Goal: Task Accomplishment & Management: Manage account settings

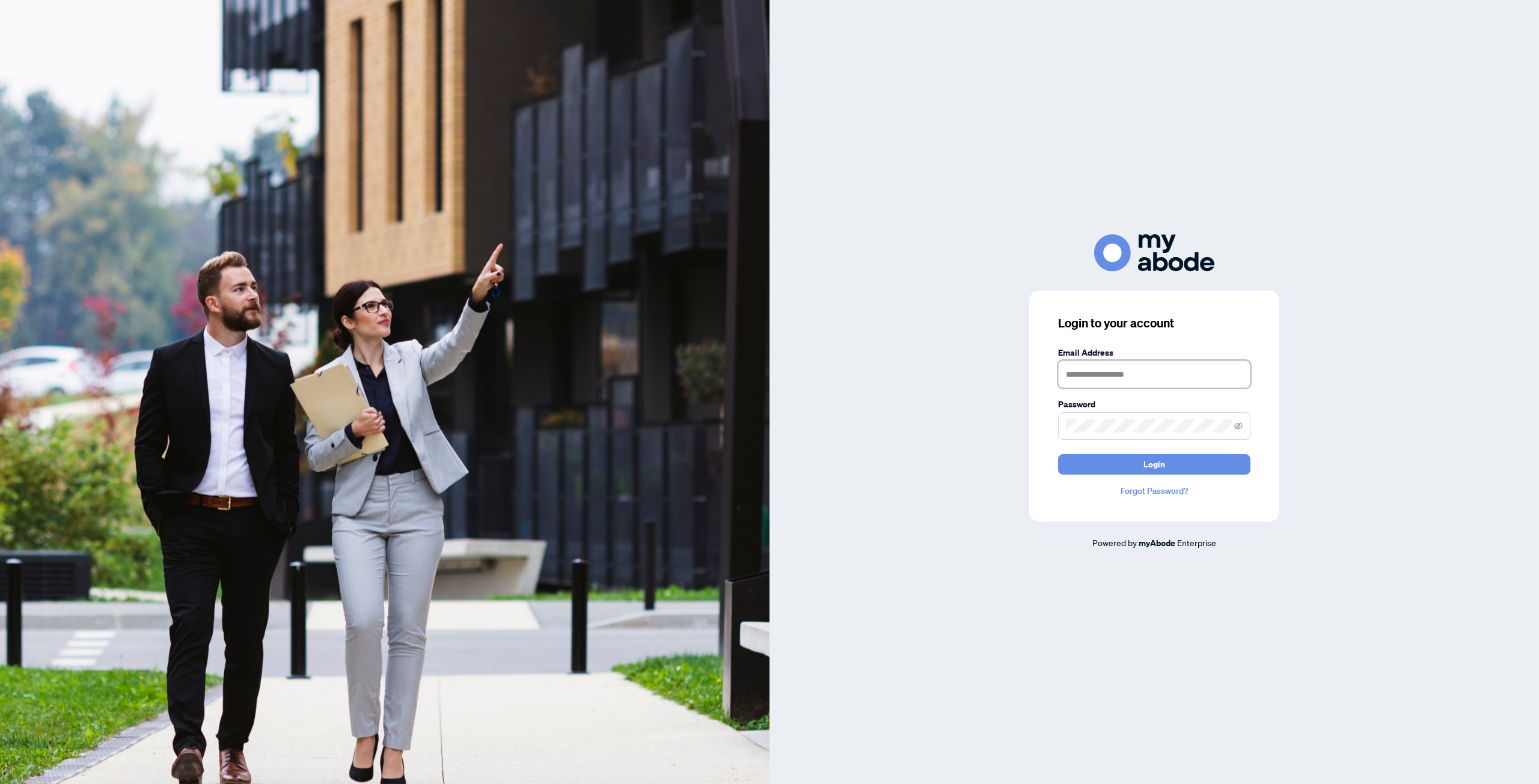
click at [1101, 369] on input "text" at bounding box center [1154, 374] width 193 height 28
type input "**********"
click at [1145, 464] on span "Login" at bounding box center [1154, 464] width 21 height 19
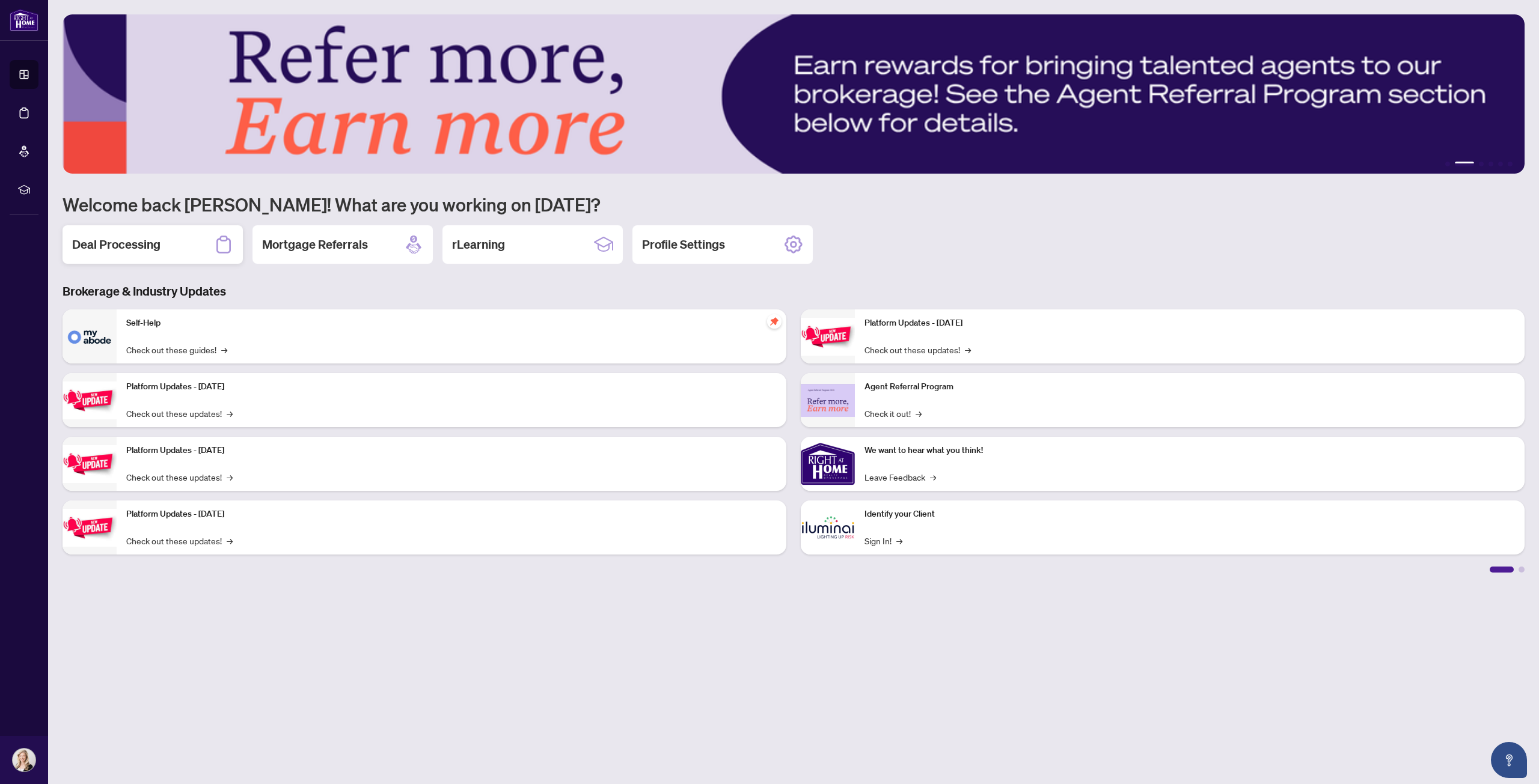
click at [167, 242] on div "Deal Processing" at bounding box center [152, 245] width 180 height 39
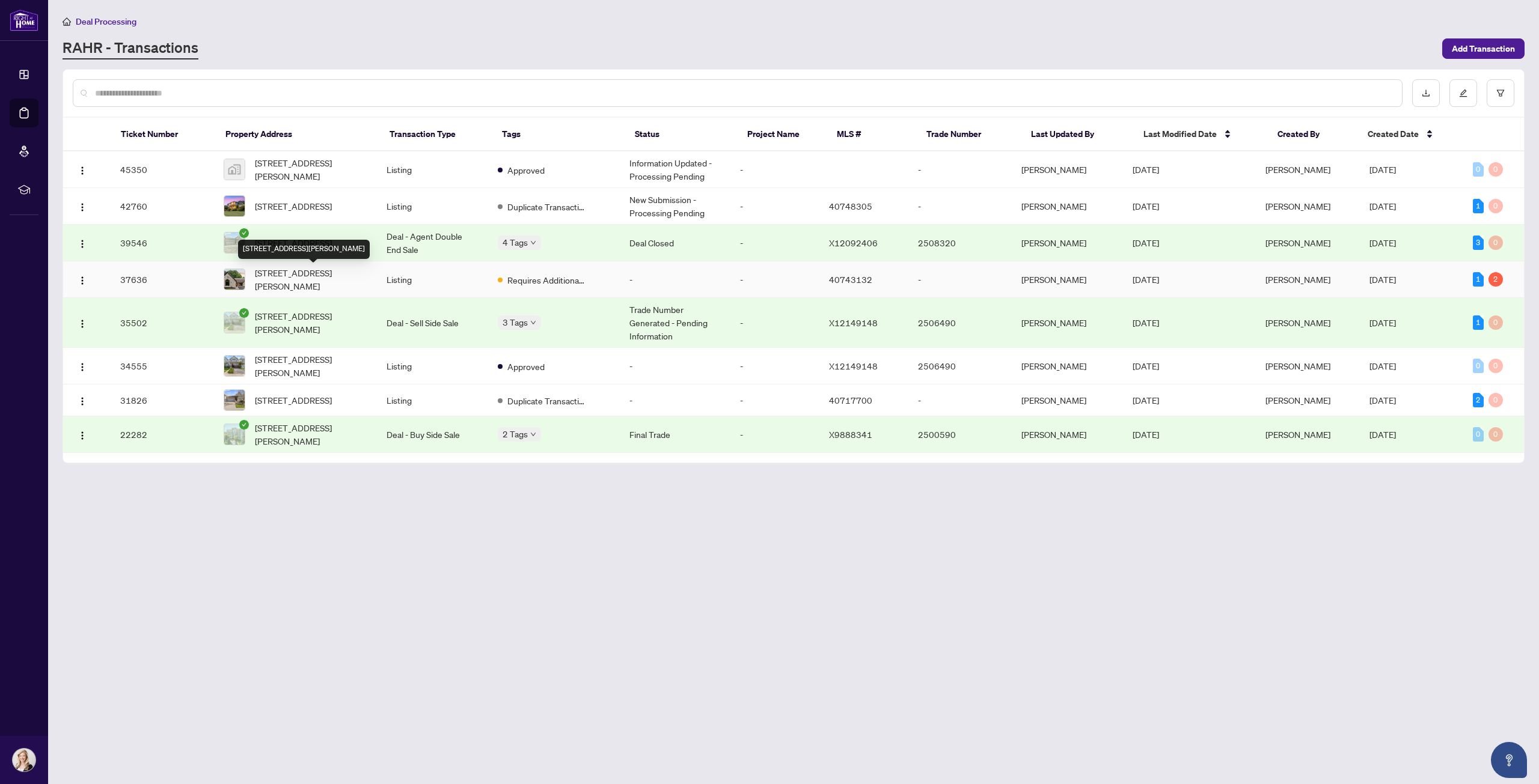
click at [310, 278] on span "[STREET_ADDRESS][PERSON_NAME]" at bounding box center [311, 278] width 113 height 26
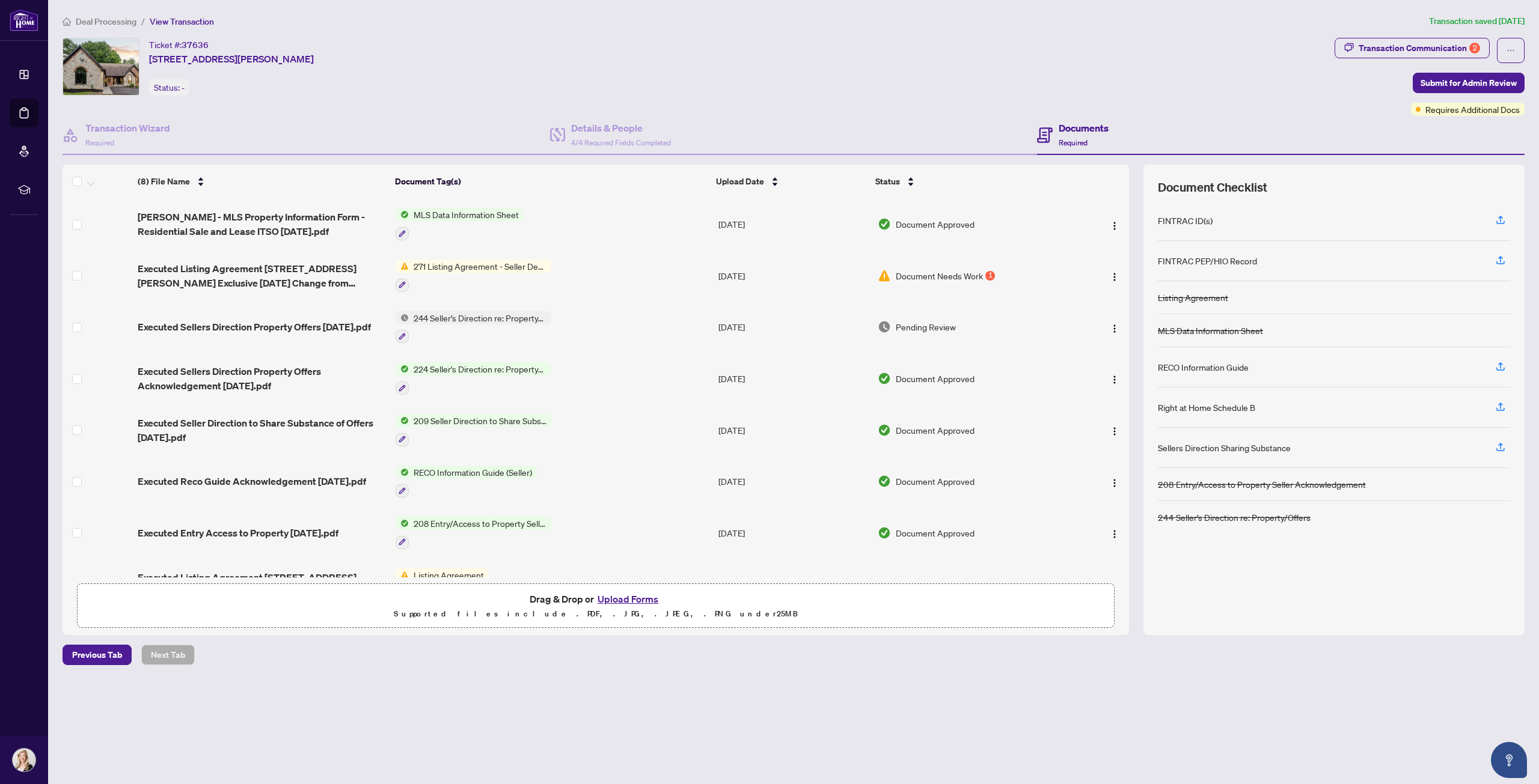
click at [626, 598] on button "Upload Forms" at bounding box center [627, 599] width 68 height 15
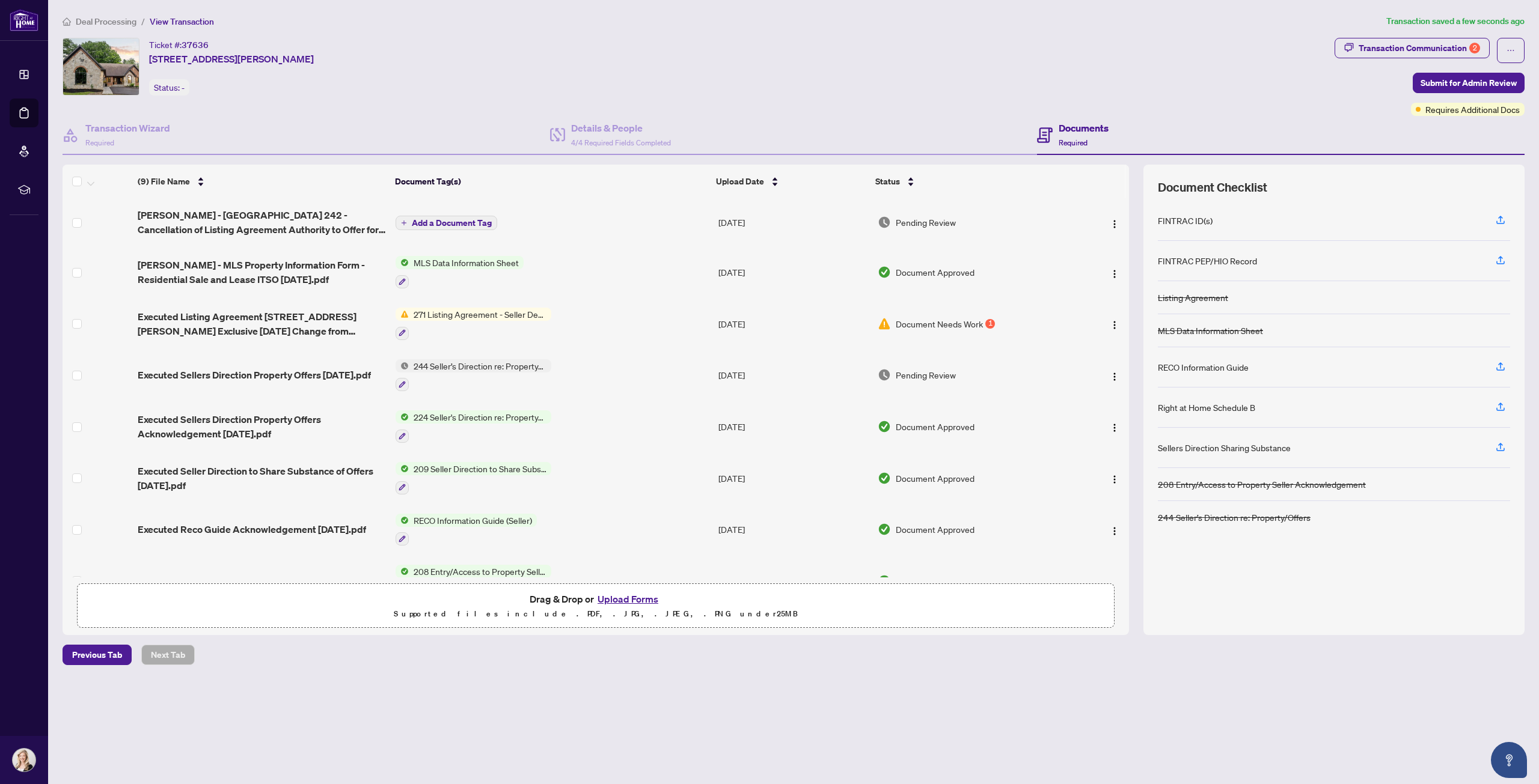
click at [468, 219] on span "Add a Document Tag" at bounding box center [451, 222] width 80 height 9
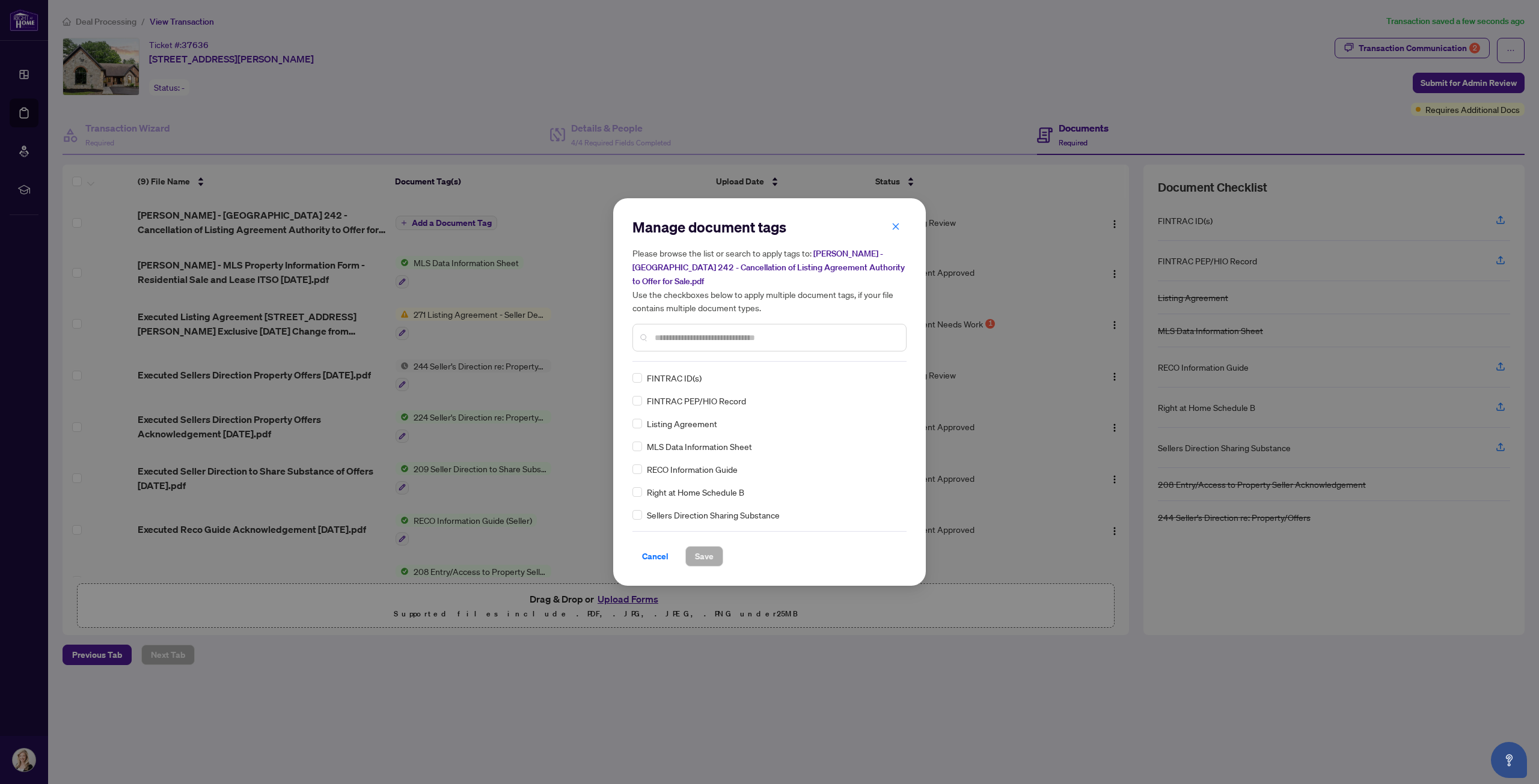
click at [666, 343] on input "text" at bounding box center [776, 338] width 242 height 13
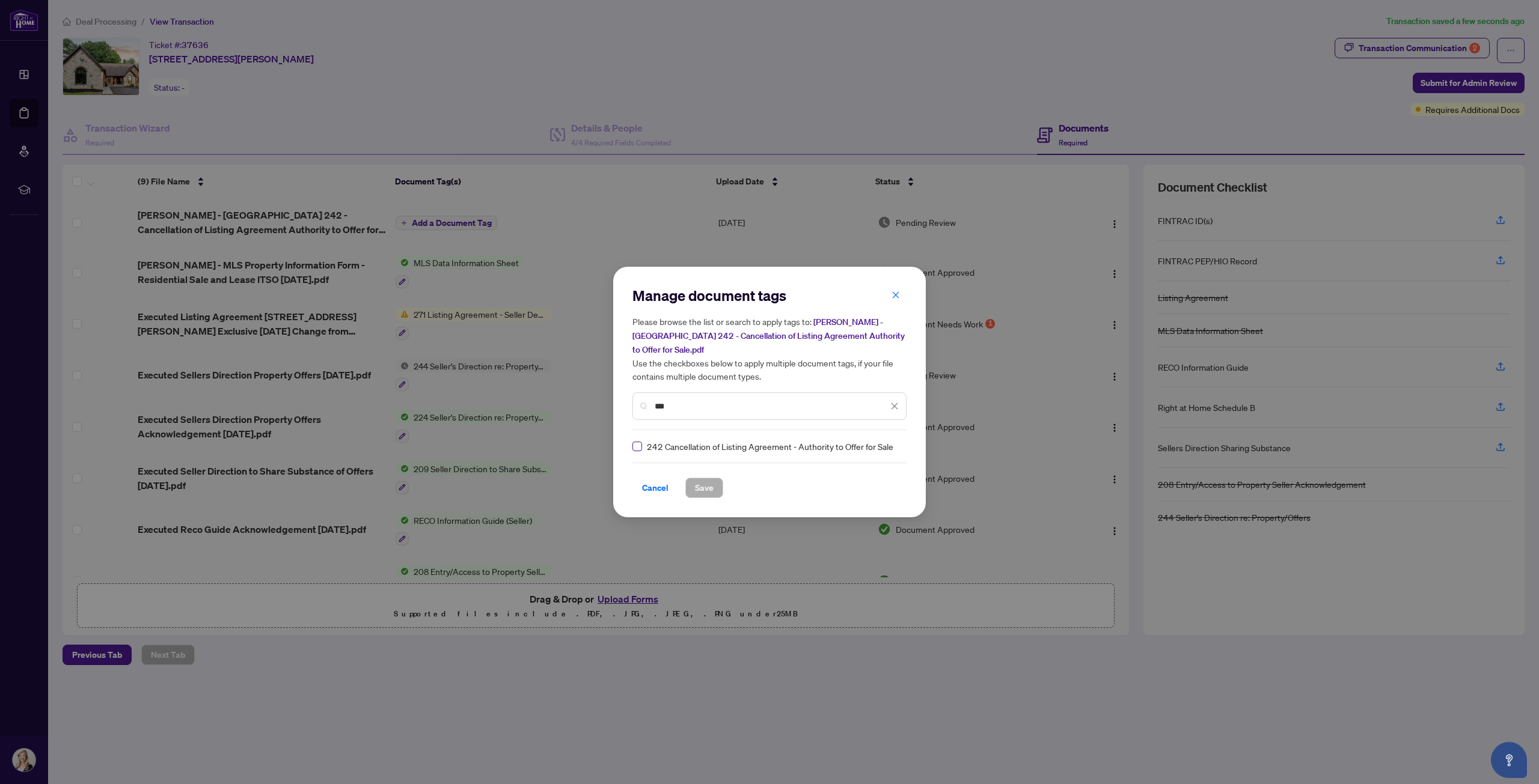
type input "***"
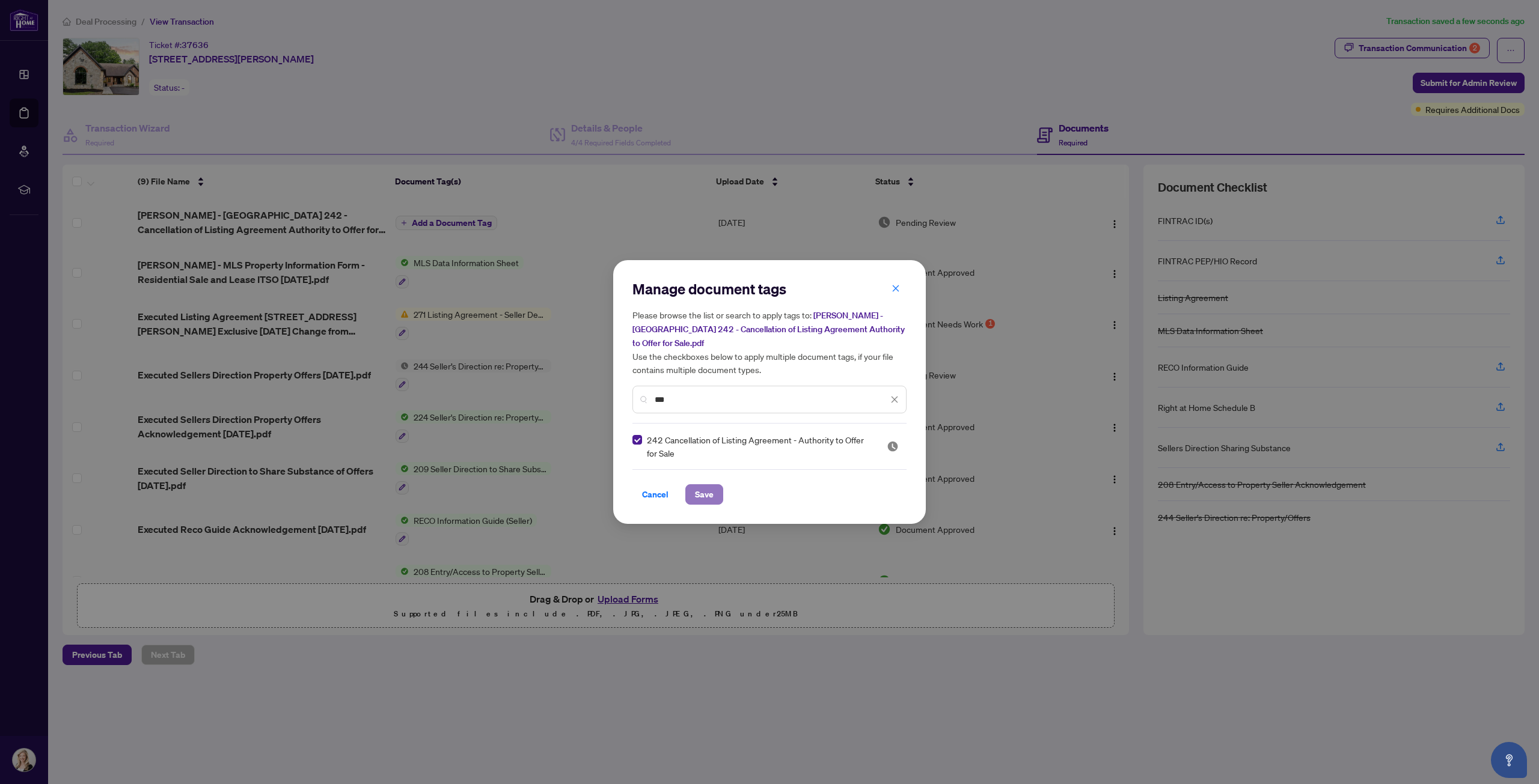
click at [697, 495] on span "Save" at bounding box center [703, 495] width 18 height 19
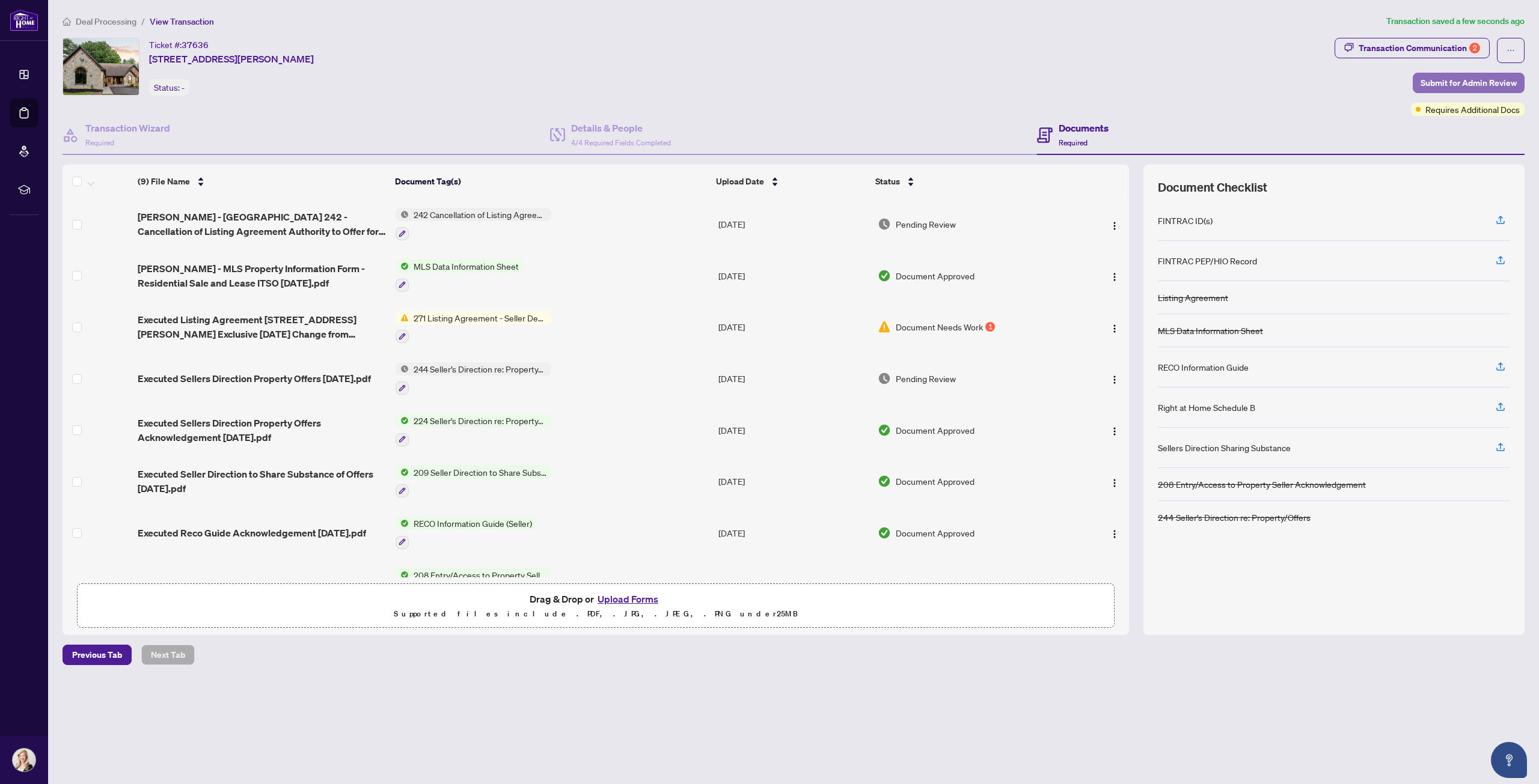
click at [1456, 81] on span "Submit for Admin Review" at bounding box center [1469, 83] width 96 height 19
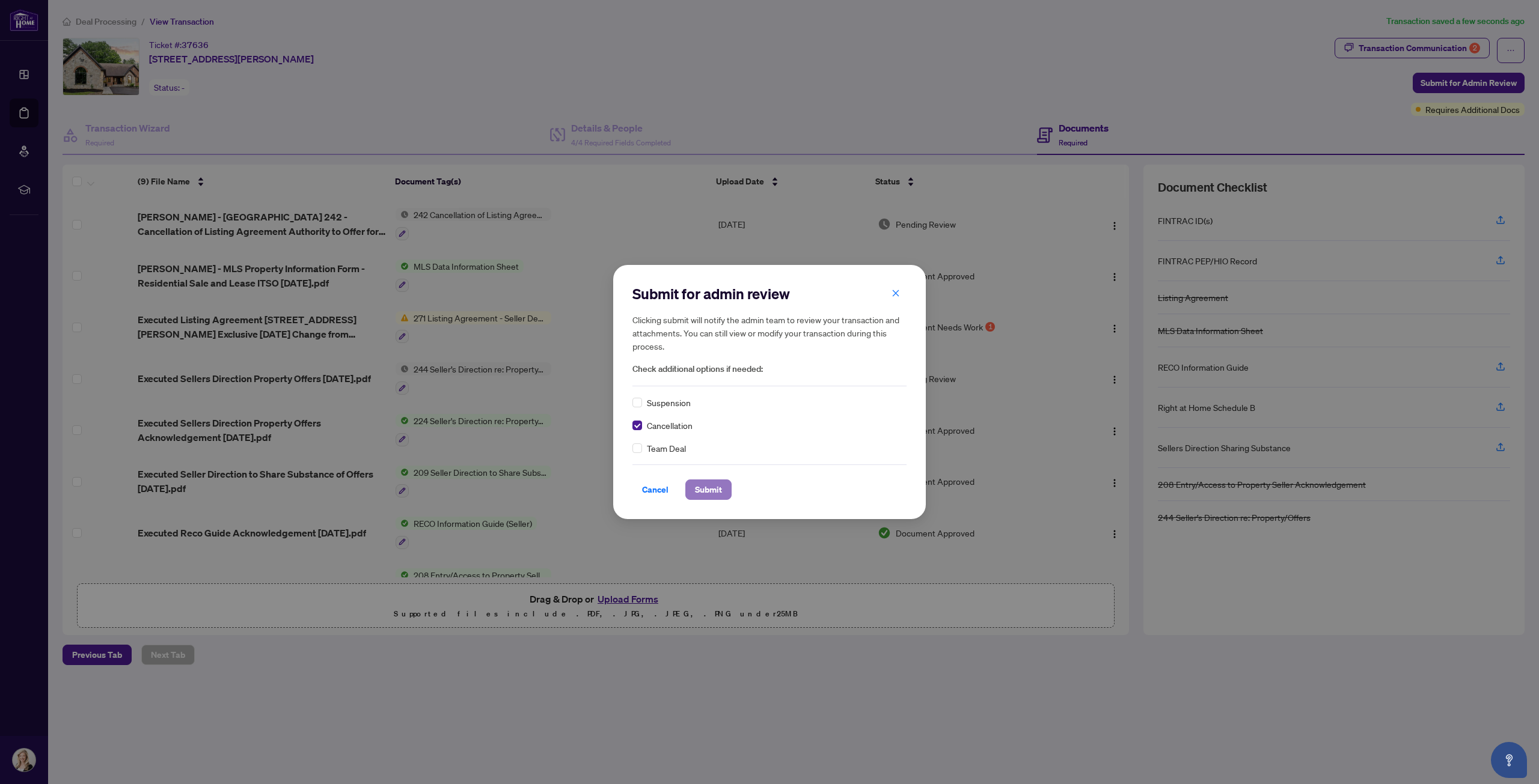
click at [707, 493] on span "Submit" at bounding box center [708, 490] width 27 height 19
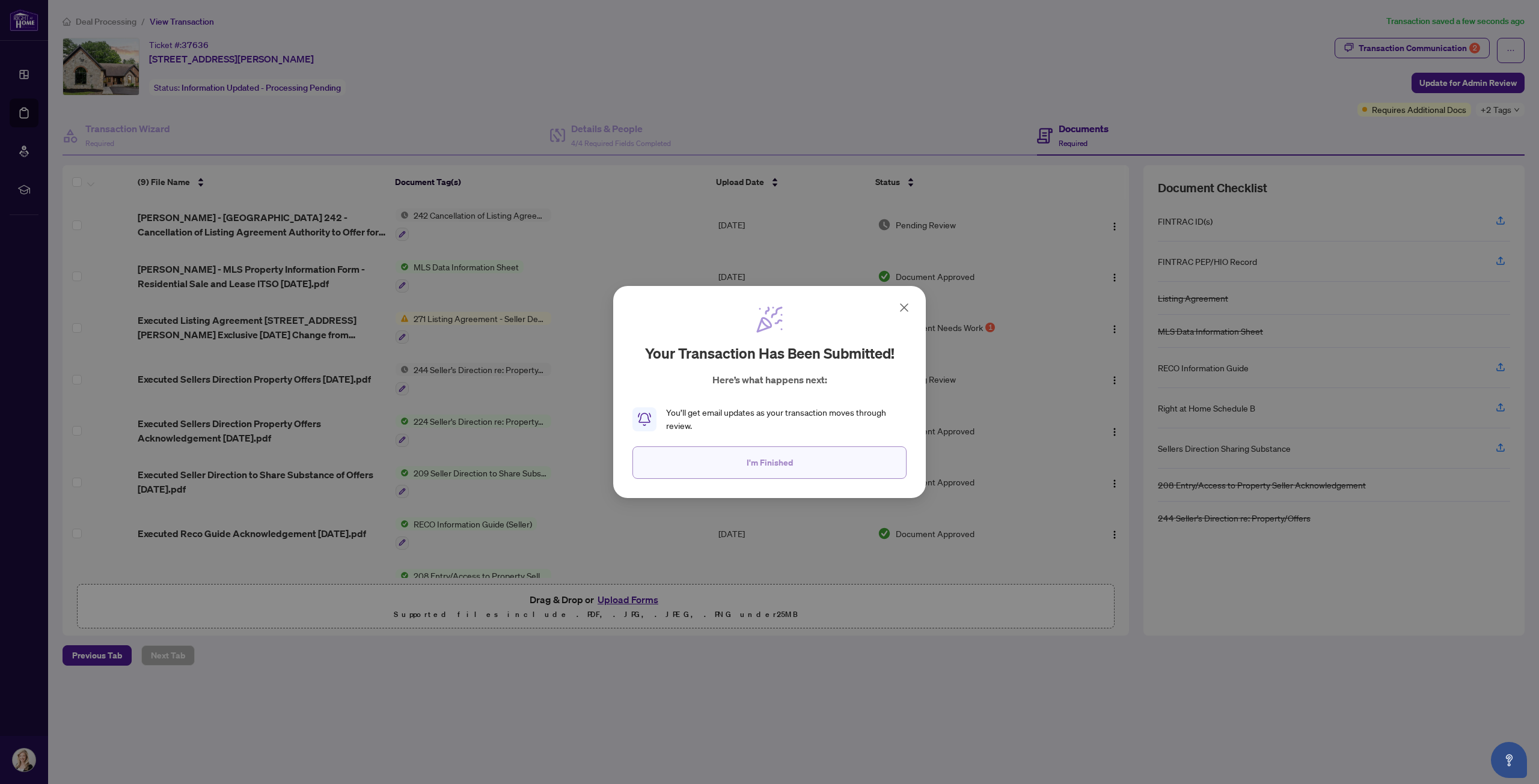
click at [763, 466] on span "I'm Finished" at bounding box center [770, 462] width 46 height 19
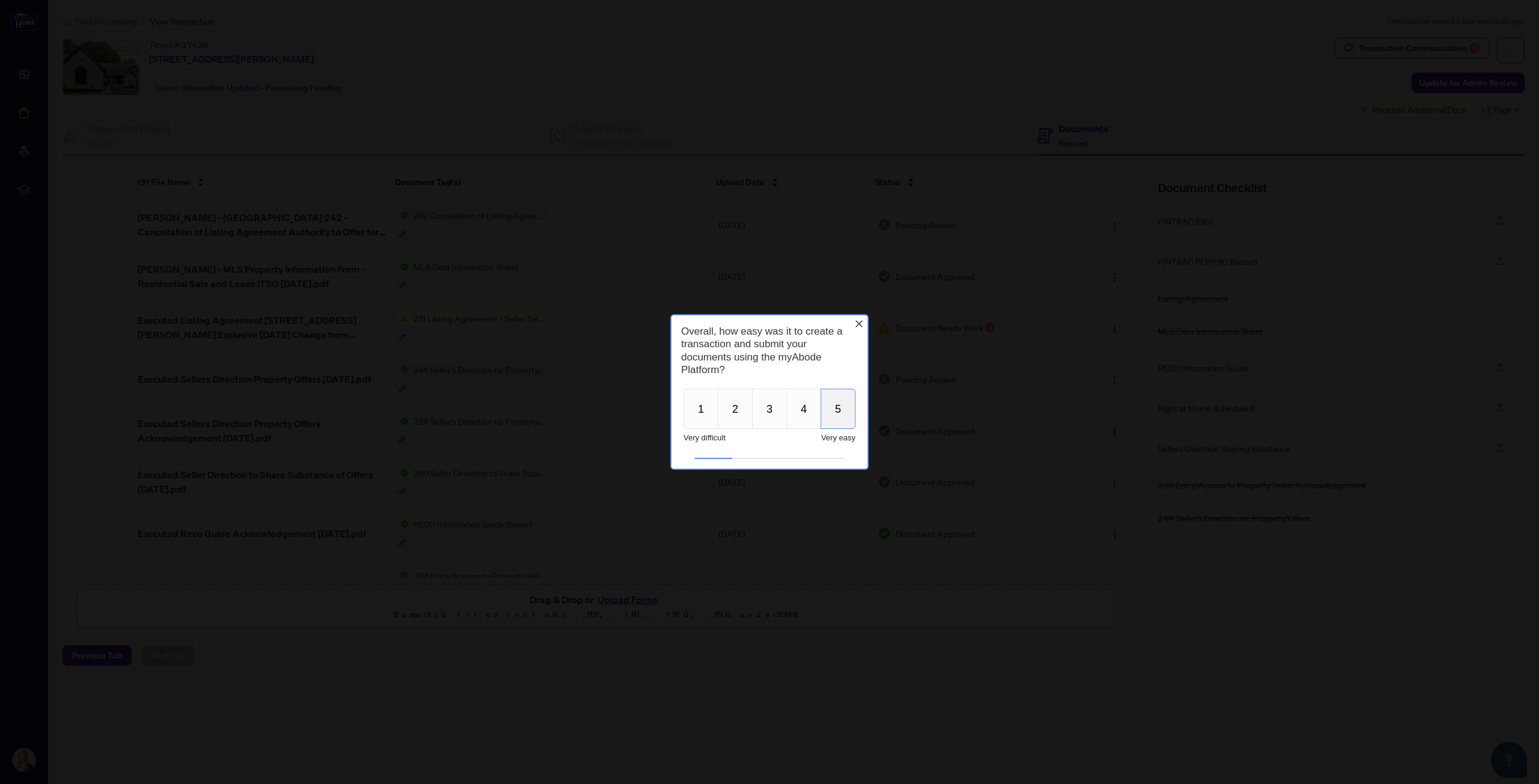
click at [836, 411] on button "5" at bounding box center [838, 409] width 35 height 40
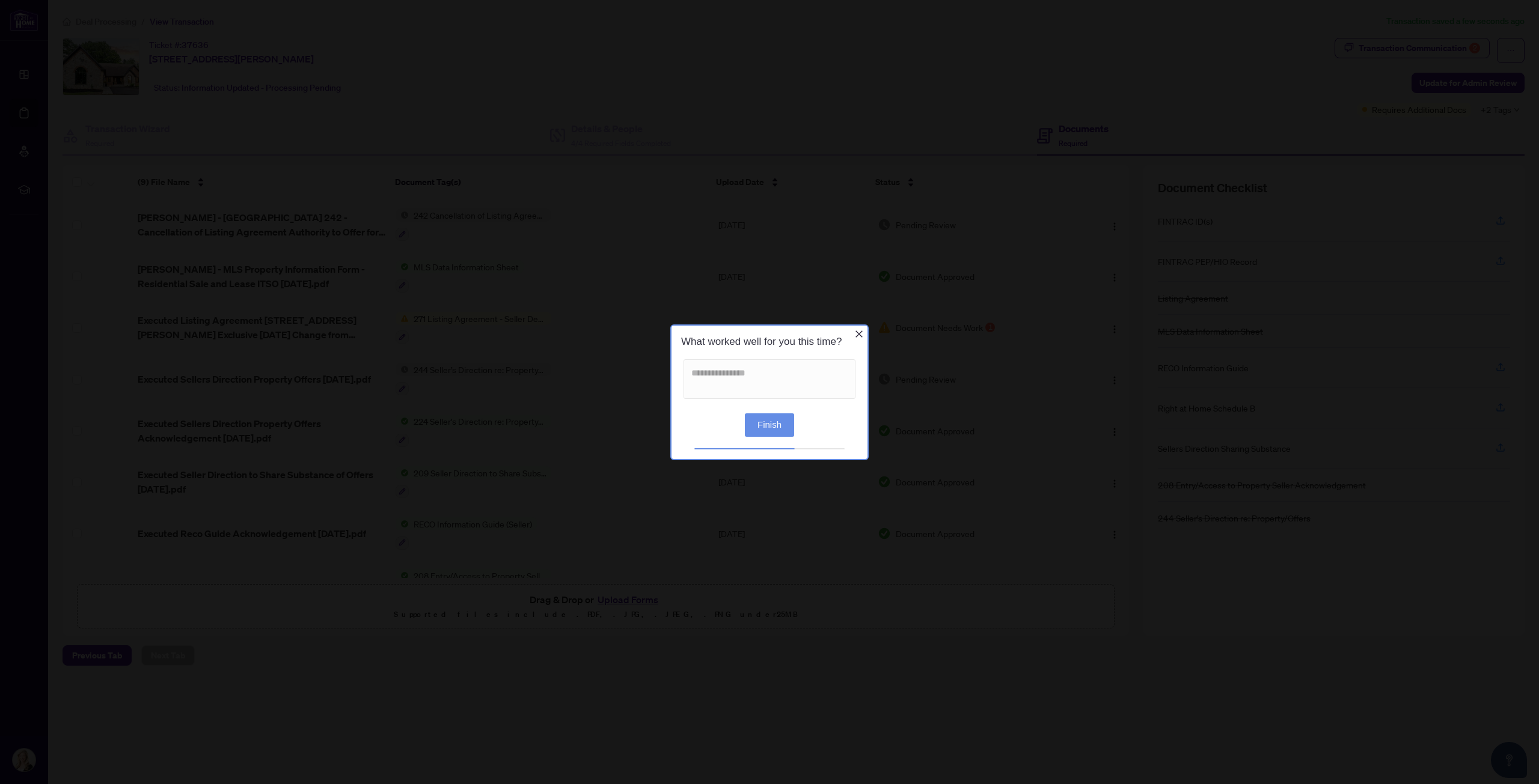
click at [769, 423] on button "Finish" at bounding box center [769, 425] width 49 height 23
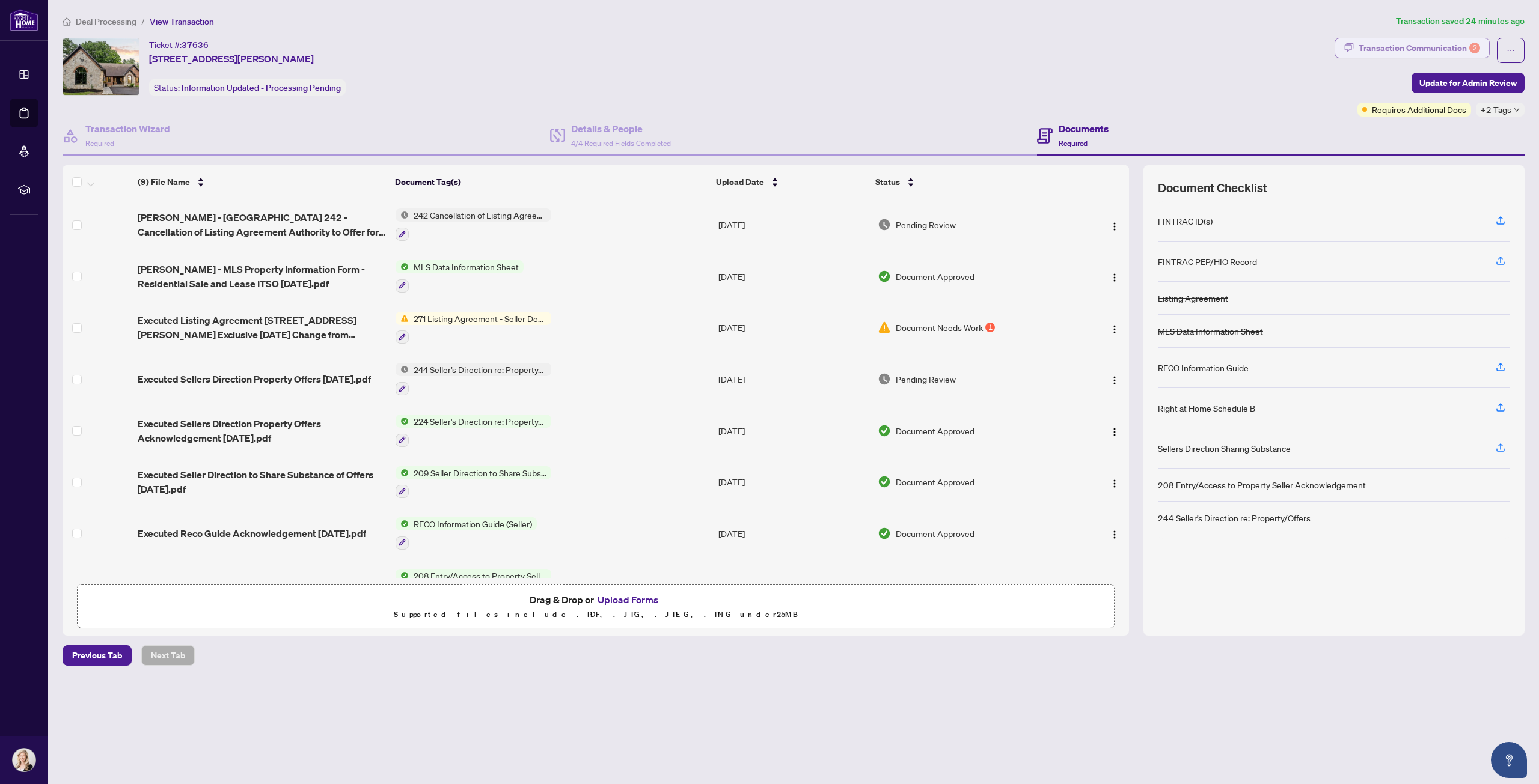
click at [1389, 47] on div "Transaction Communication 2" at bounding box center [1420, 48] width 121 height 19
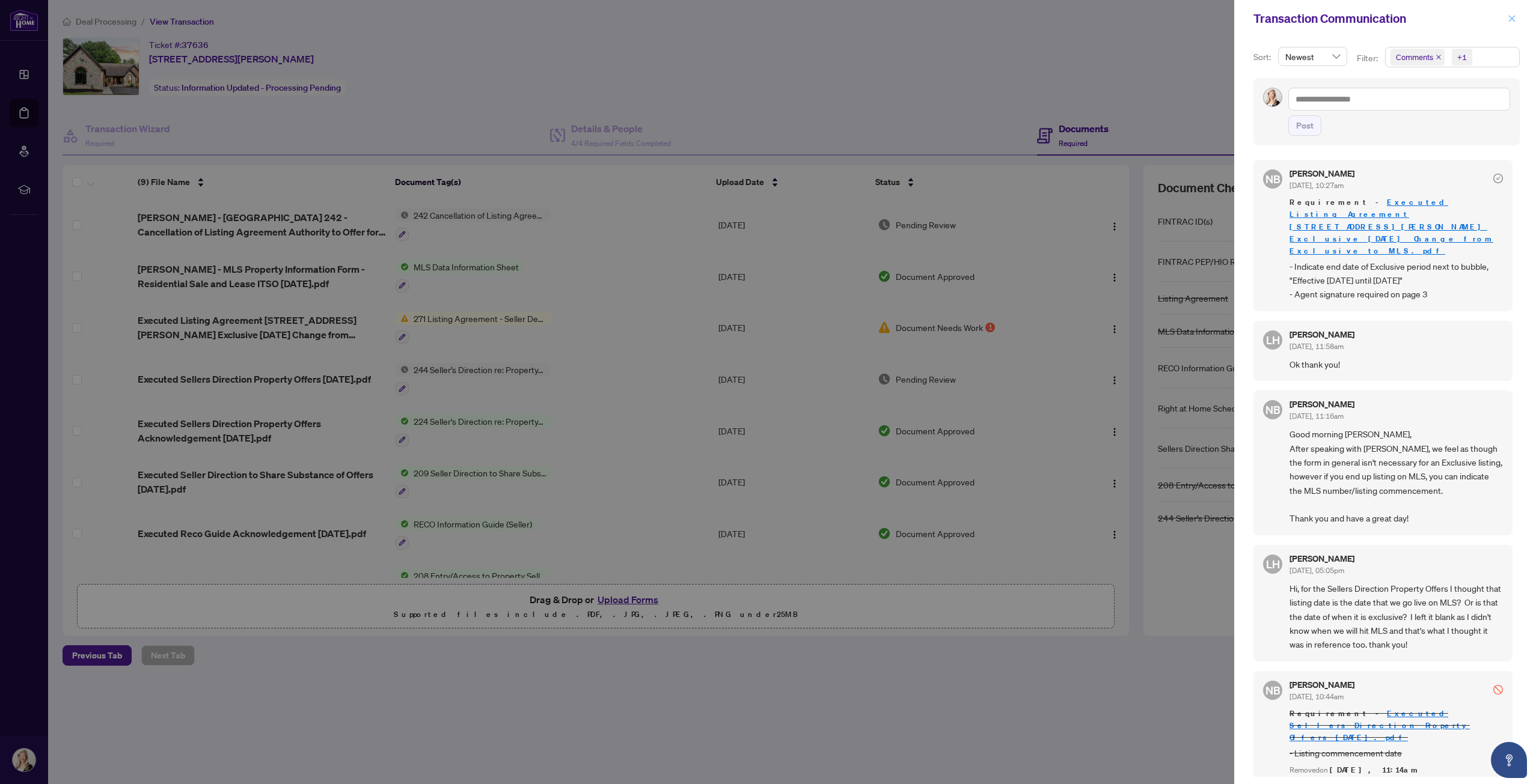
click at [1510, 19] on icon "close" at bounding box center [1512, 18] width 9 height 9
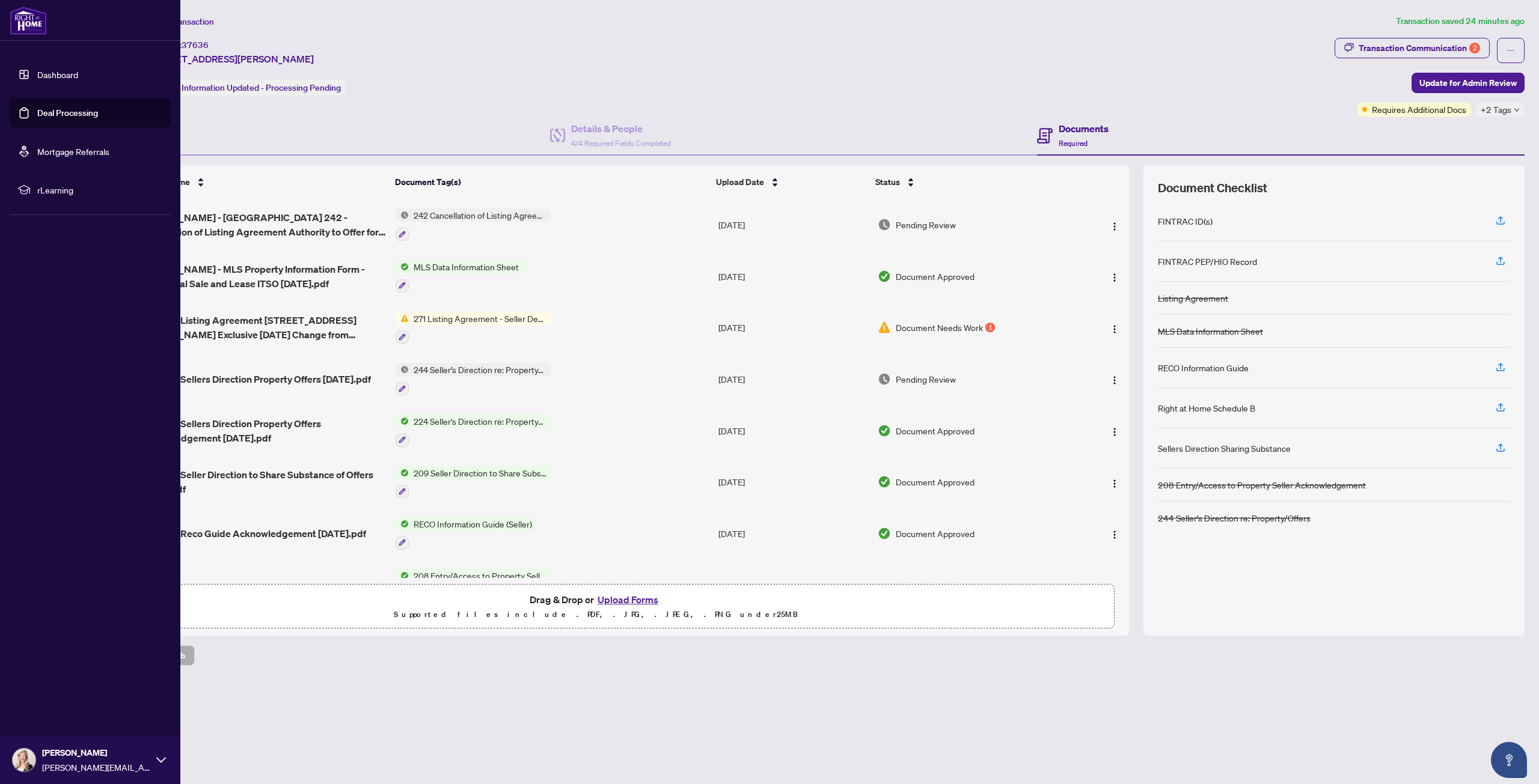
click at [47, 108] on link "Deal Processing" at bounding box center [67, 113] width 61 height 11
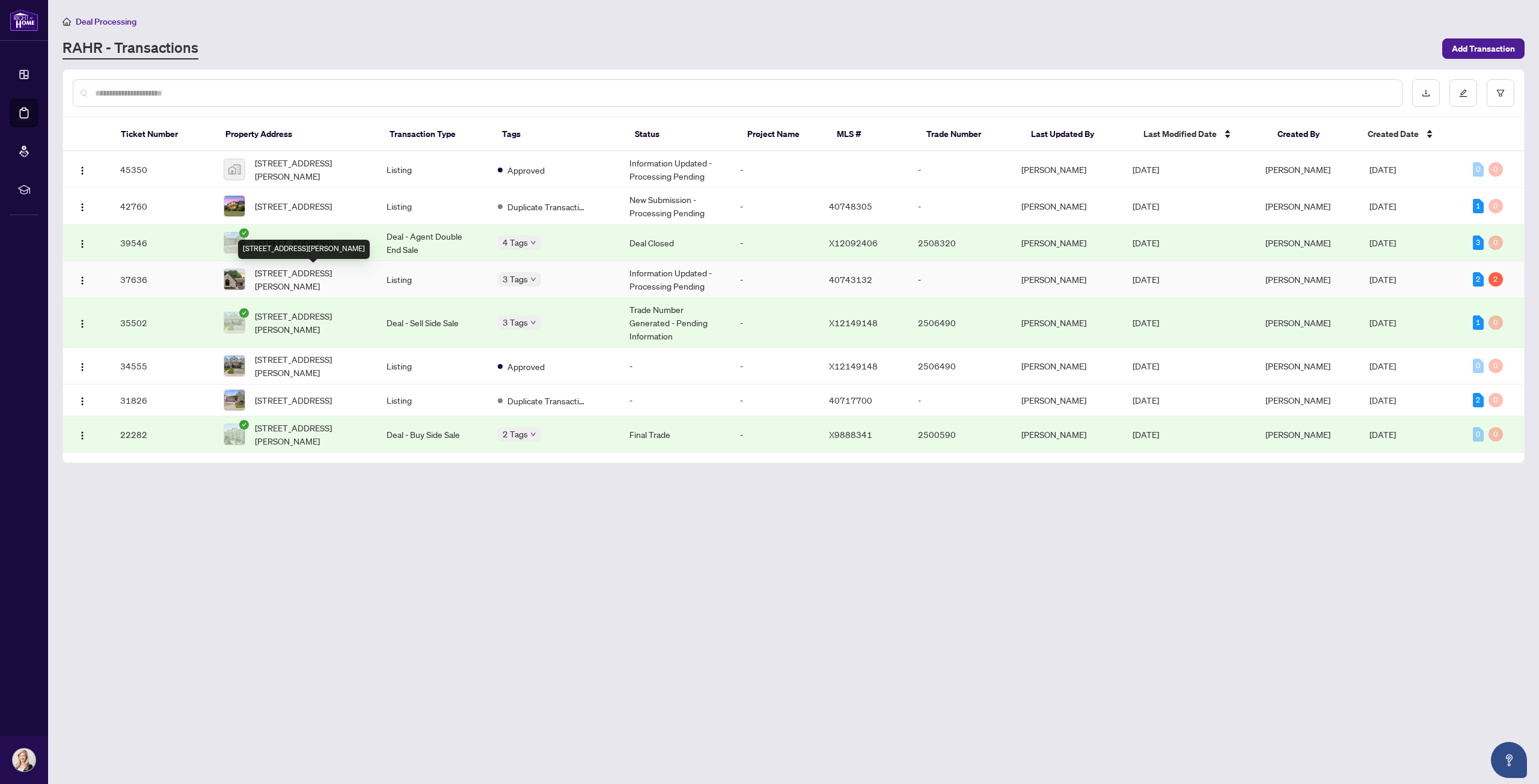
click at [314, 274] on span "[STREET_ADDRESS][PERSON_NAME]" at bounding box center [311, 278] width 113 height 26
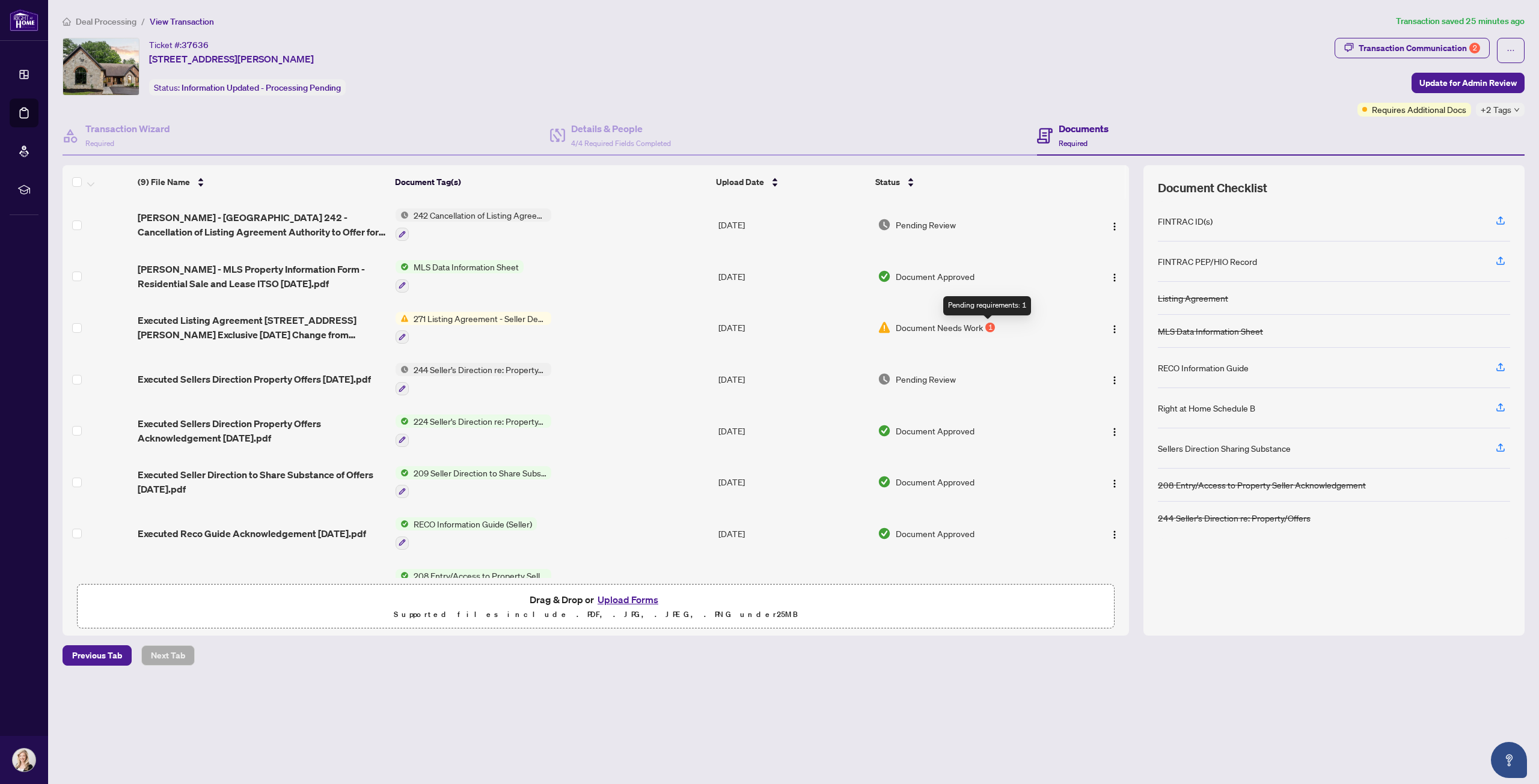
click at [986, 327] on div "1" at bounding box center [991, 327] width 10 height 10
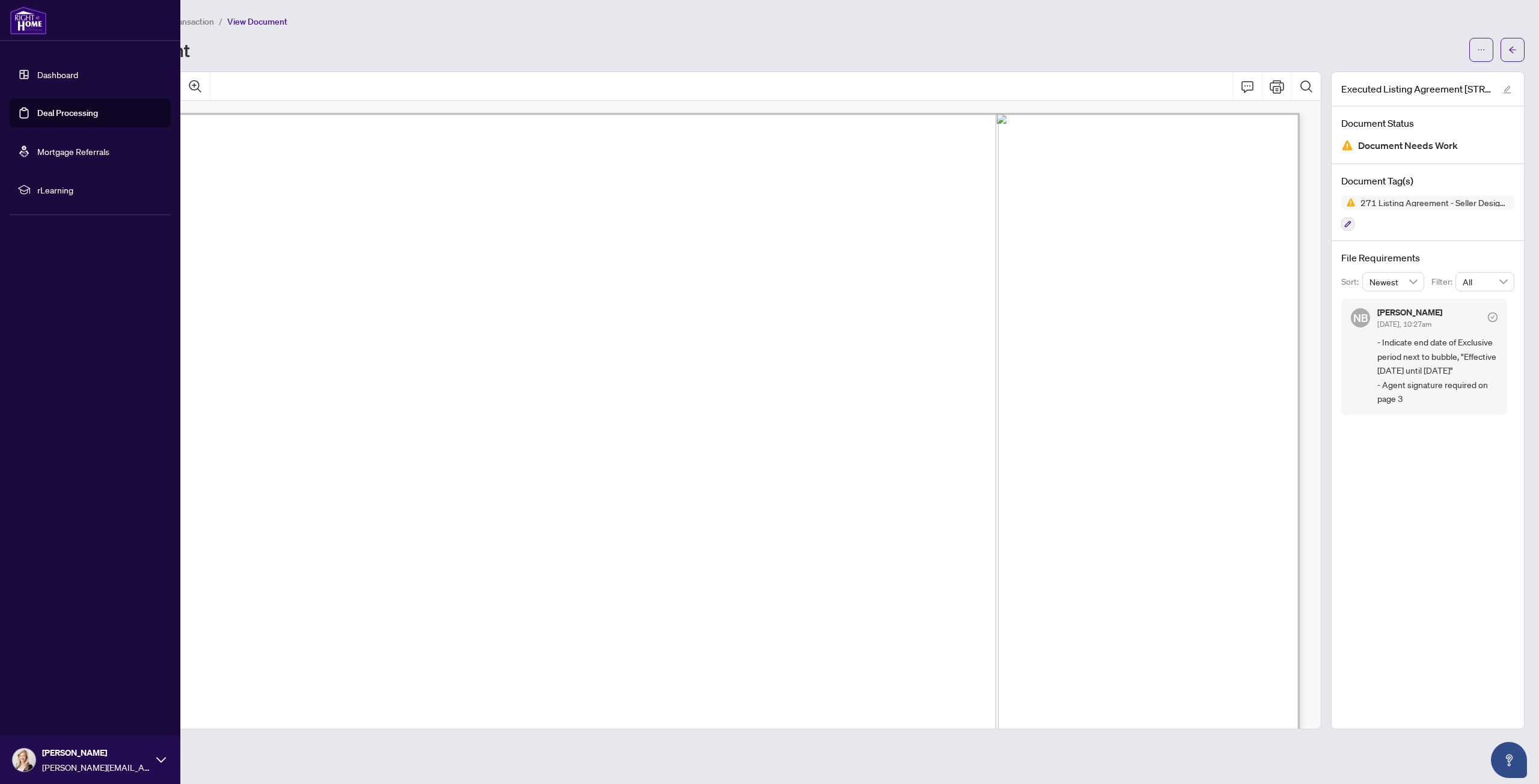
click at [50, 108] on link "Deal Processing" at bounding box center [67, 113] width 61 height 11
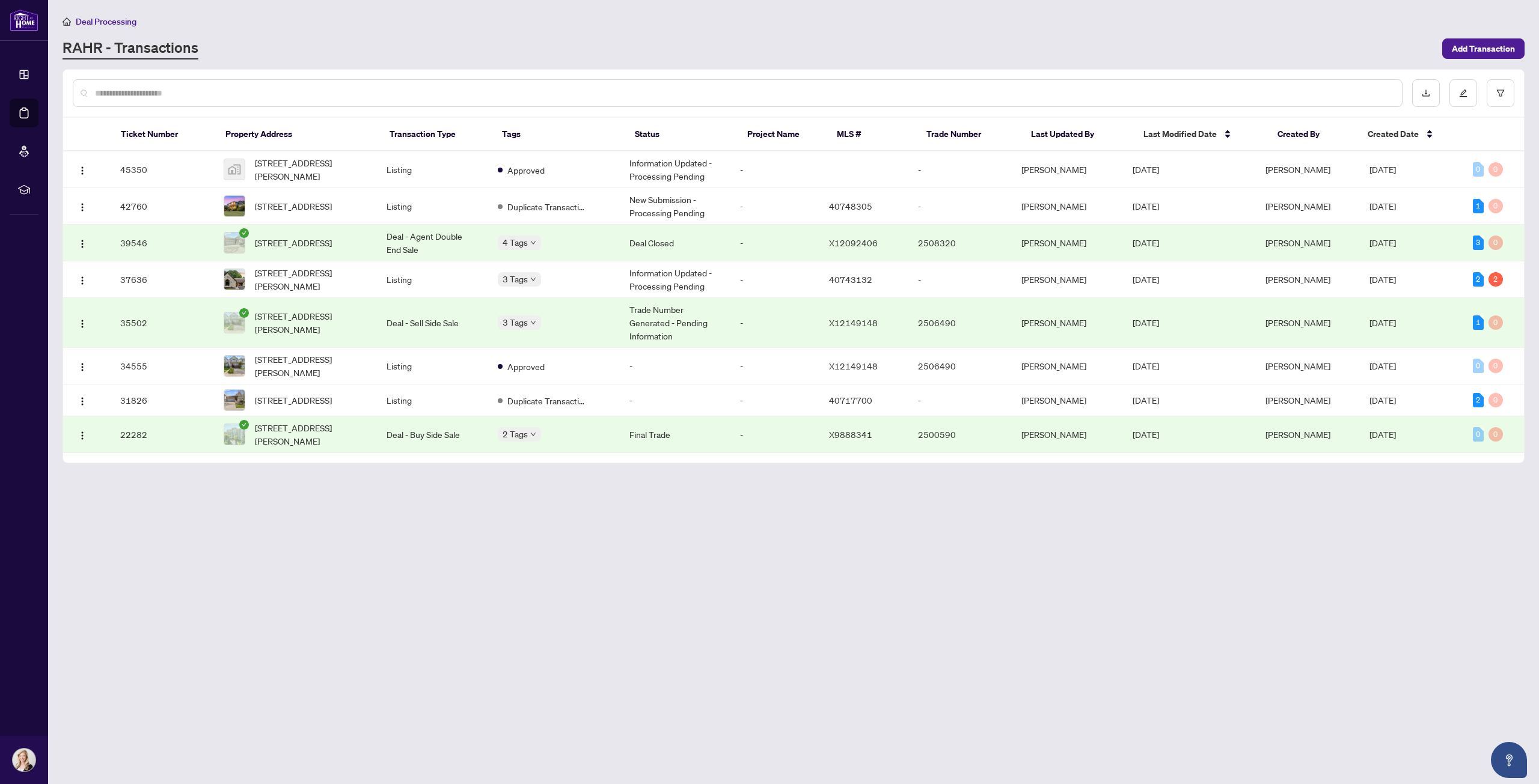
click at [296, 26] on div "Deal Processing" at bounding box center [794, 21] width 1463 height 13
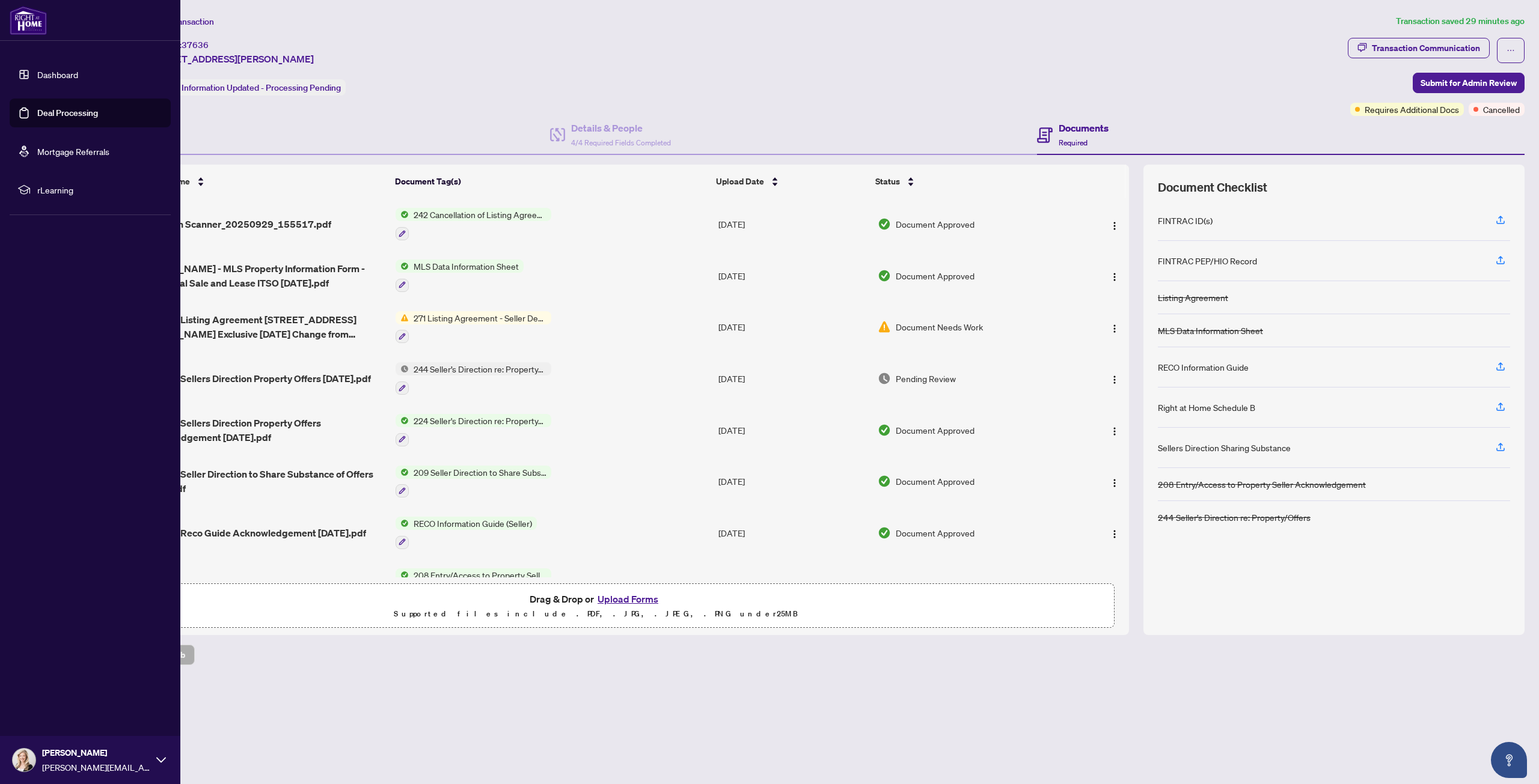
click at [47, 108] on link "Deal Processing" at bounding box center [67, 113] width 61 height 11
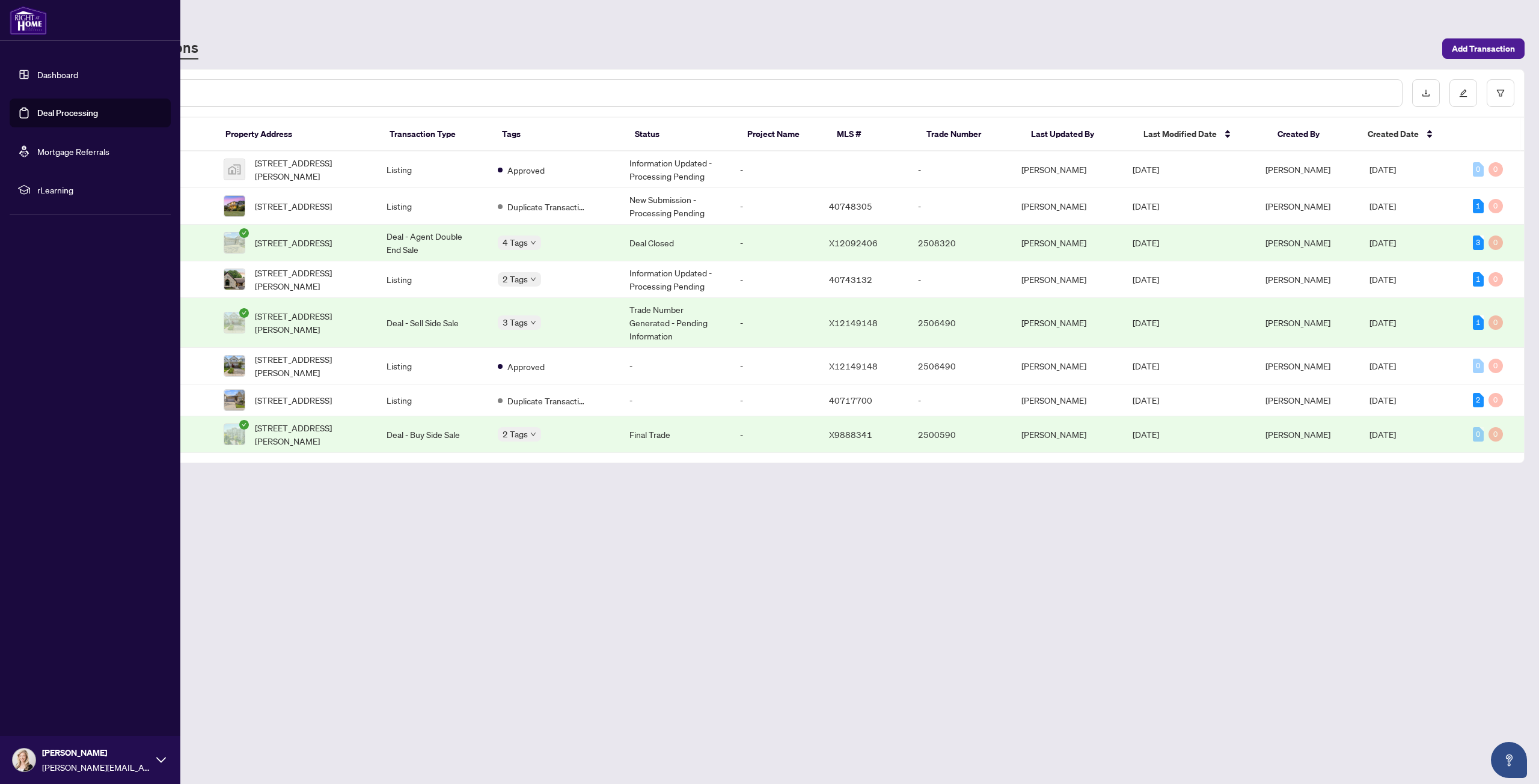
click at [52, 109] on link "Deal Processing" at bounding box center [67, 113] width 61 height 11
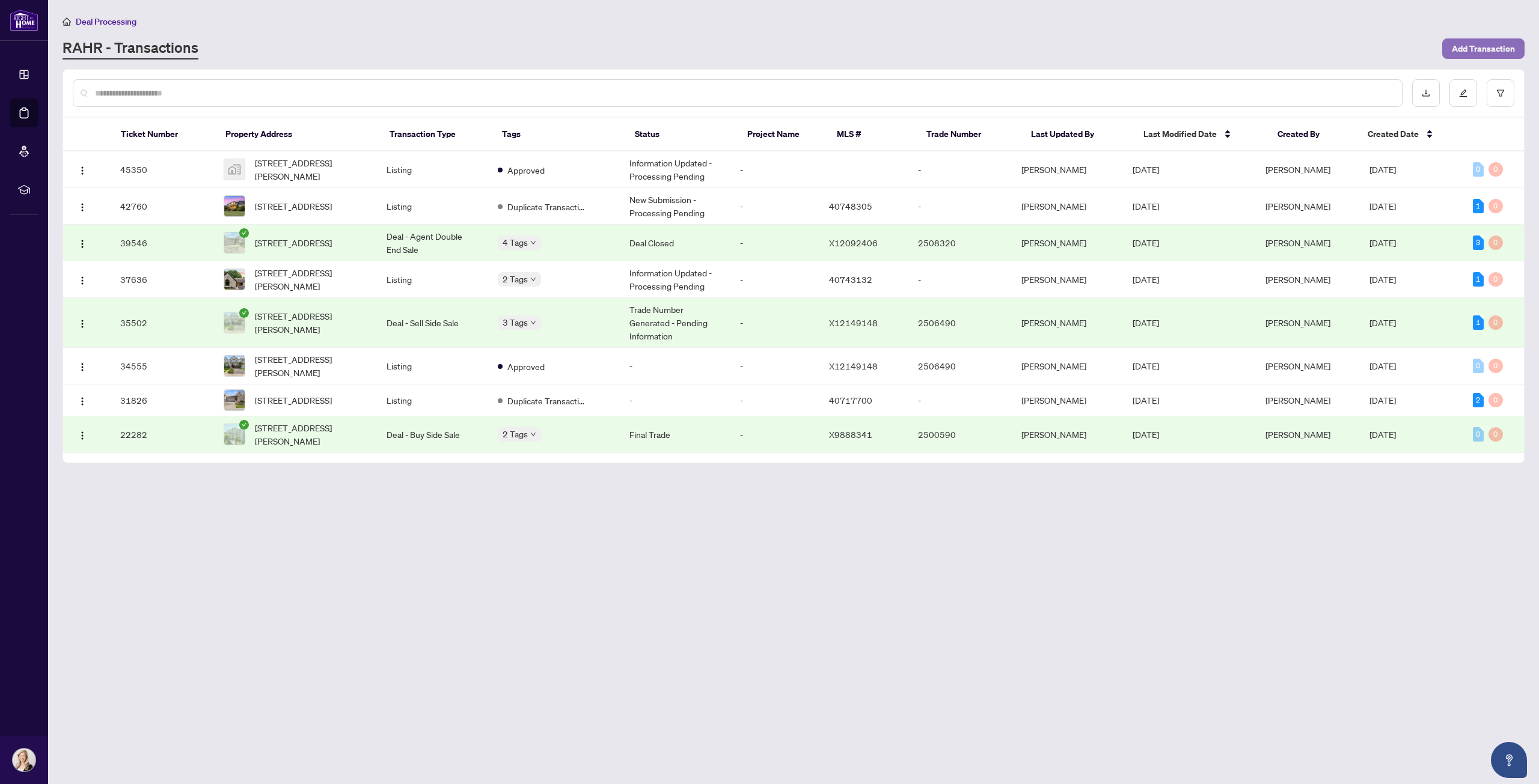
click at [1484, 49] on span "Add Transaction" at bounding box center [1484, 49] width 64 height 19
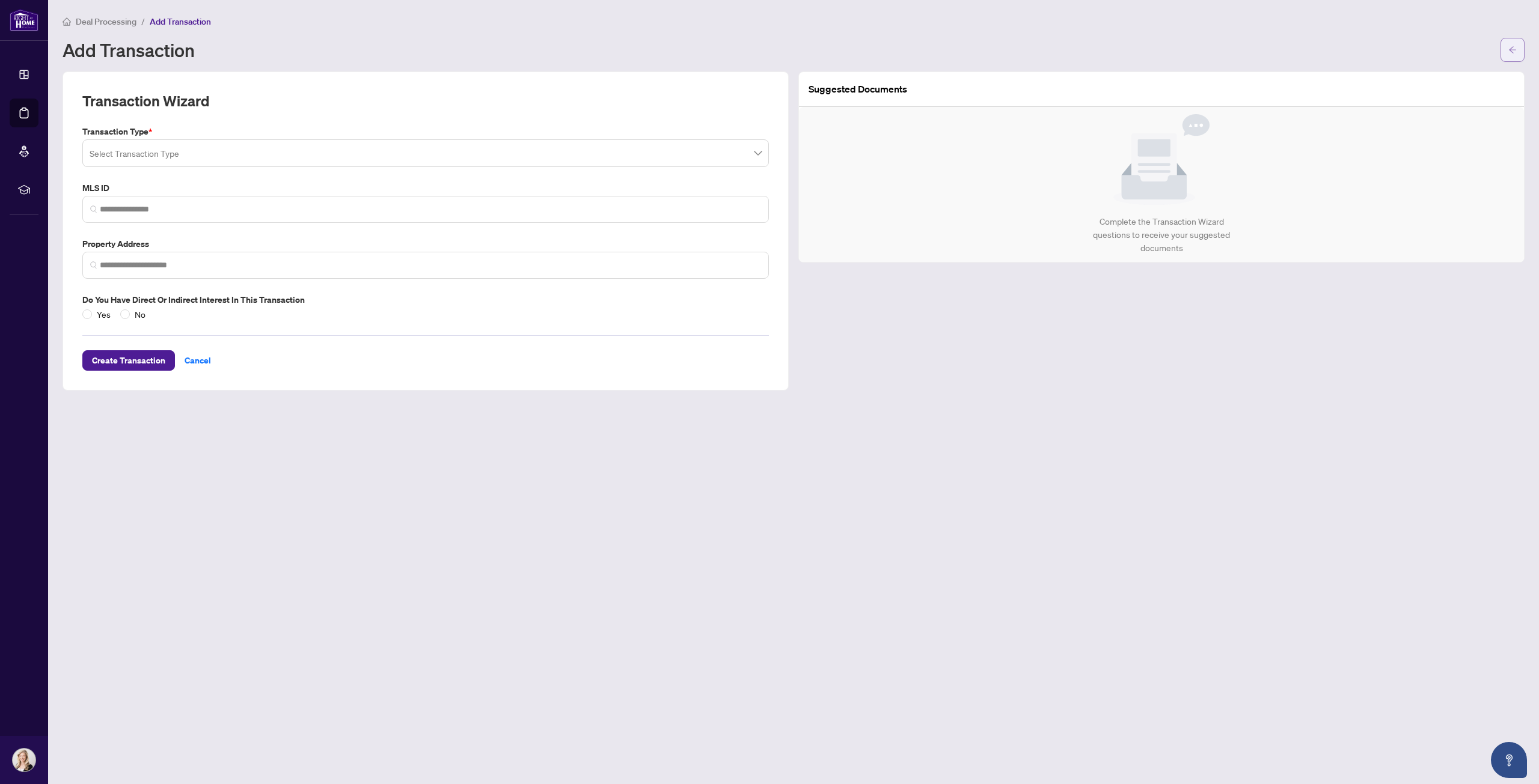
click at [1512, 45] on icon "arrow-left" at bounding box center [1513, 49] width 9 height 9
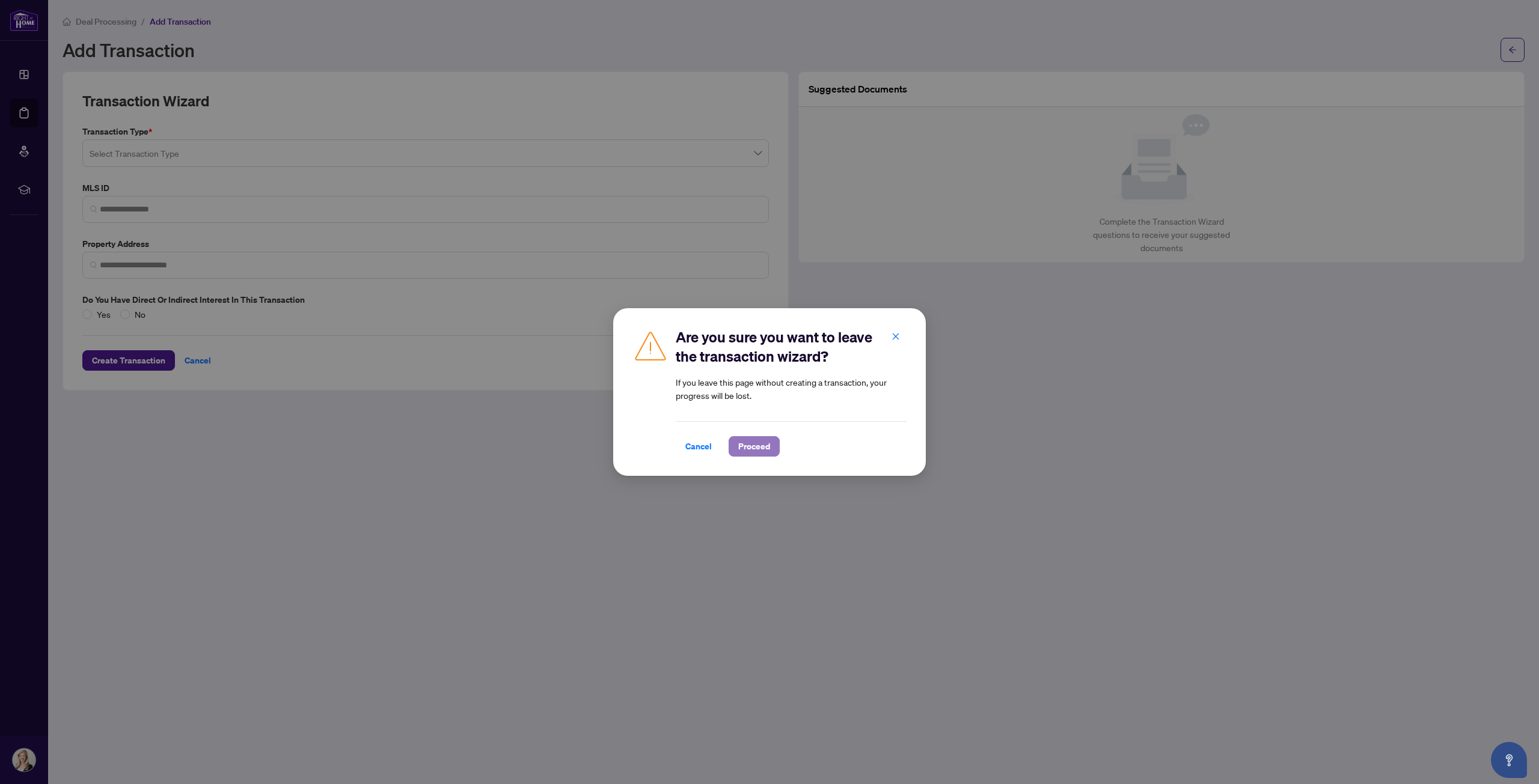
click at [740, 446] on span "Proceed" at bounding box center [754, 447] width 32 height 19
